Goal: Task Accomplishment & Management: Manage account settings

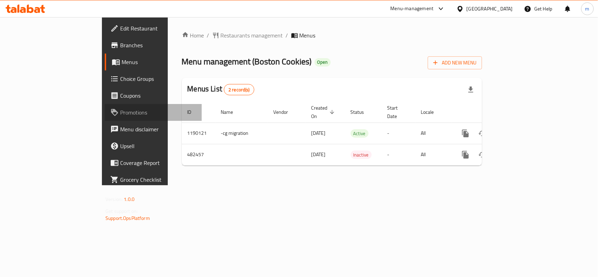
click at [120, 108] on span "Promotions" at bounding box center [158, 112] width 76 height 8
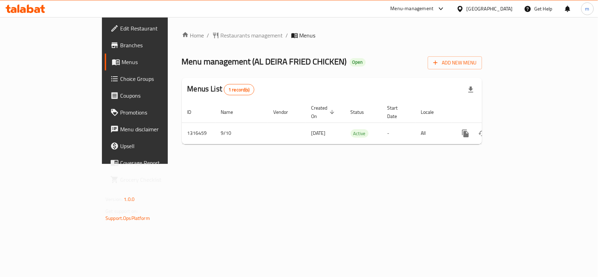
click at [120, 79] on span "Choice Groups" at bounding box center [158, 79] width 76 height 8
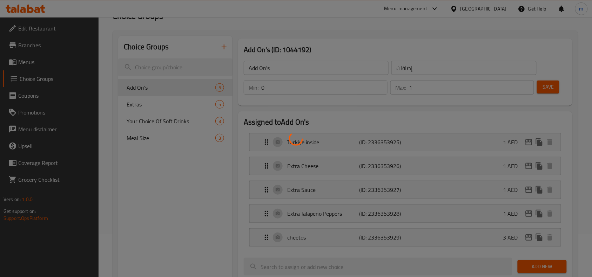
scroll to position [44, 0]
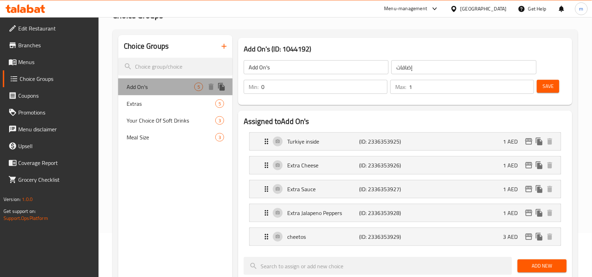
click at [141, 88] on span "Add On's" at bounding box center [161, 87] width 68 height 8
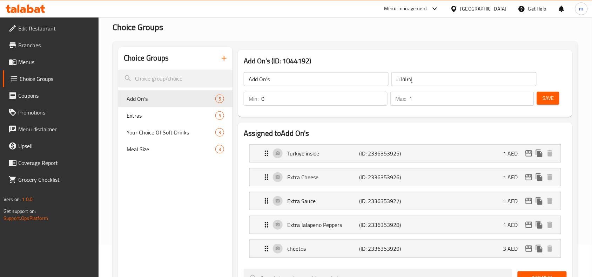
scroll to position [9, 0]
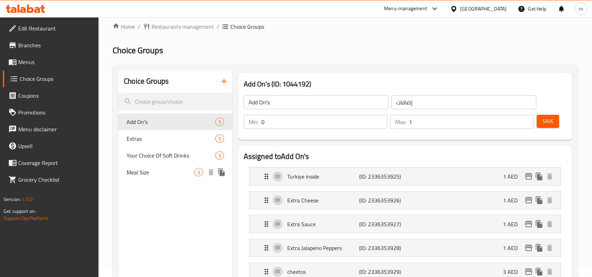
click at [147, 167] on div "Meal Size 3" at bounding box center [175, 172] width 114 height 17
type input "Meal Size"
type input "حجم الوجبة"
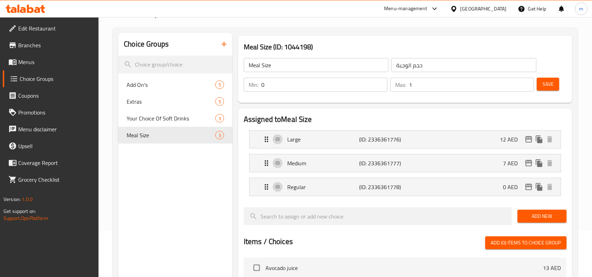
scroll to position [0, 0]
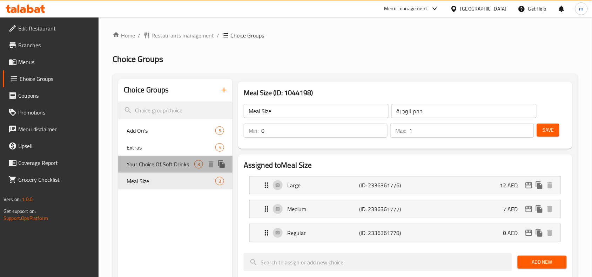
click at [167, 163] on span "Your Choice Of Soft Drinks" at bounding box center [161, 164] width 68 height 8
type input "Your Choice Of Soft Drinks"
type input "اختيارك من المشروبات الغازية"
type input "1"
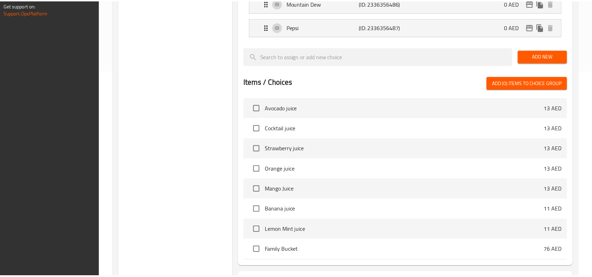
scroll to position [268, 0]
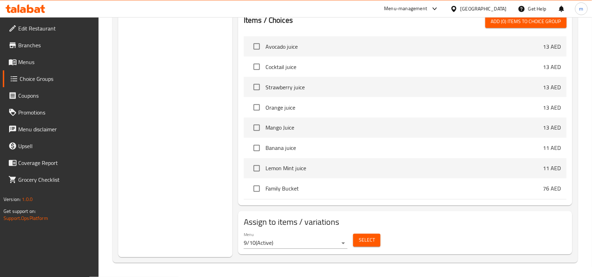
drag, startPoint x: 43, startPoint y: 59, endPoint x: 47, endPoint y: 62, distance: 5.5
click at [43, 59] on span "Menus" at bounding box center [55, 62] width 75 height 8
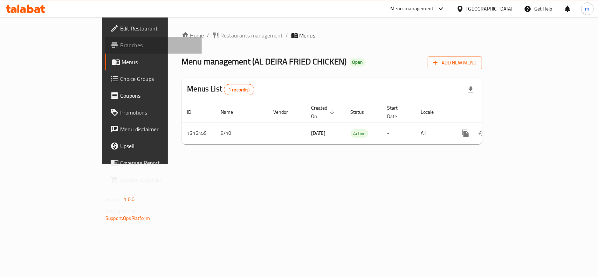
click at [120, 46] on span "Branches" at bounding box center [158, 45] width 76 height 8
click at [39, 80] on div at bounding box center [299, 138] width 598 height 277
click at [120, 80] on span "Choice Groups" at bounding box center [158, 79] width 76 height 8
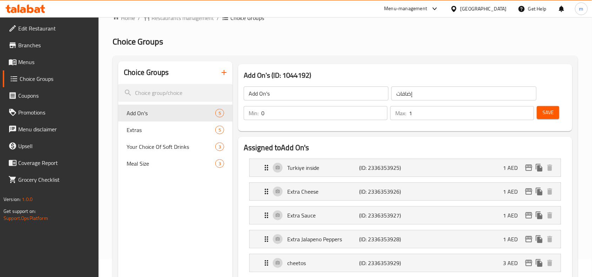
scroll to position [9, 0]
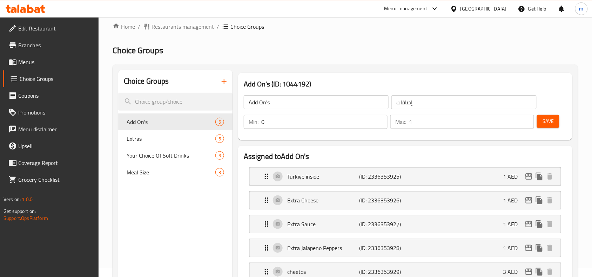
click at [154, 174] on span "Meal Size" at bounding box center [171, 172] width 89 height 8
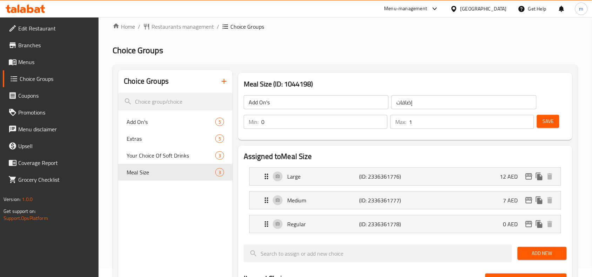
type input "Meal Size"
type input "حجم الوجبة"
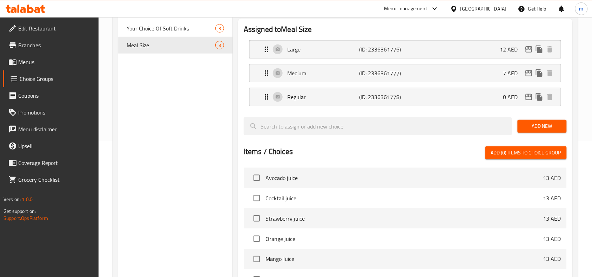
scroll to position [0, 0]
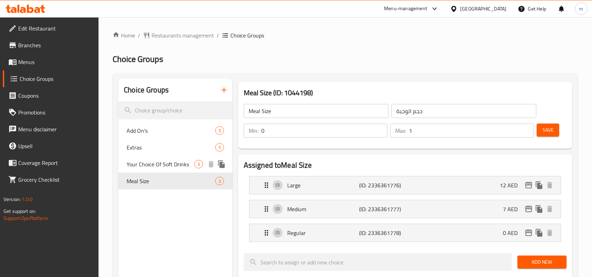
click at [158, 162] on span "Your Choice Of Soft Drinks" at bounding box center [161, 164] width 68 height 8
type input "Your Choice Of Soft Drinks"
type input "اختيارك من المشروبات الغازية"
type input "1"
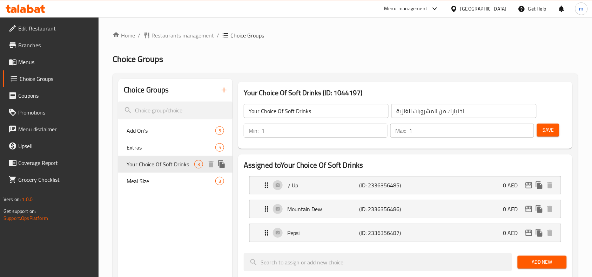
click at [170, 172] on div "Your Choice Of Soft Drinks 3" at bounding box center [175, 164] width 114 height 17
click at [160, 180] on span "Meal Size" at bounding box center [161, 181] width 68 height 8
type input "Meal Size"
type input "حجم الوجبة"
type input "0"
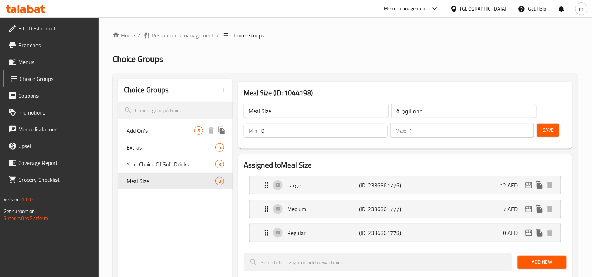
click at [155, 136] on div "Add On's 5" at bounding box center [175, 130] width 114 height 17
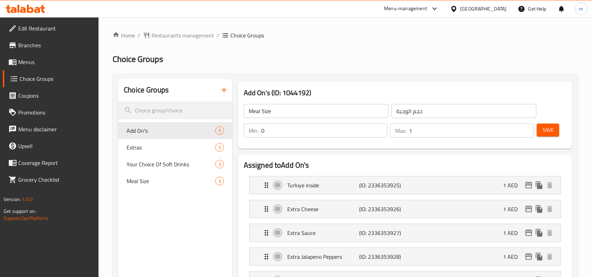
type input "Add On's"
type input "إضافات"
